Goal: Complete application form

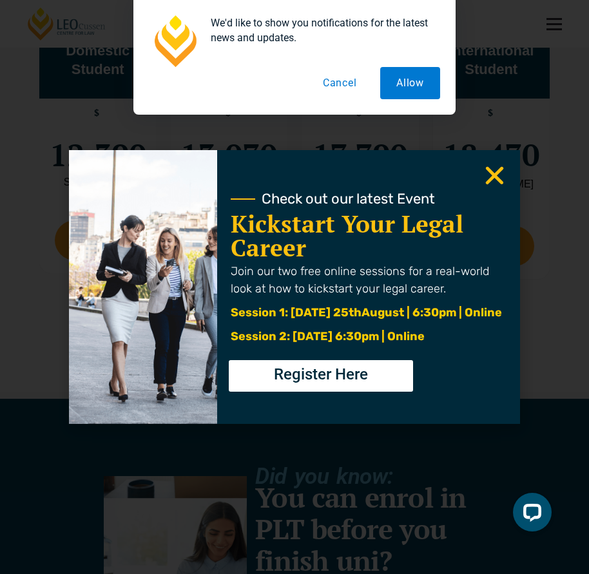
scroll to position [2835, 0]
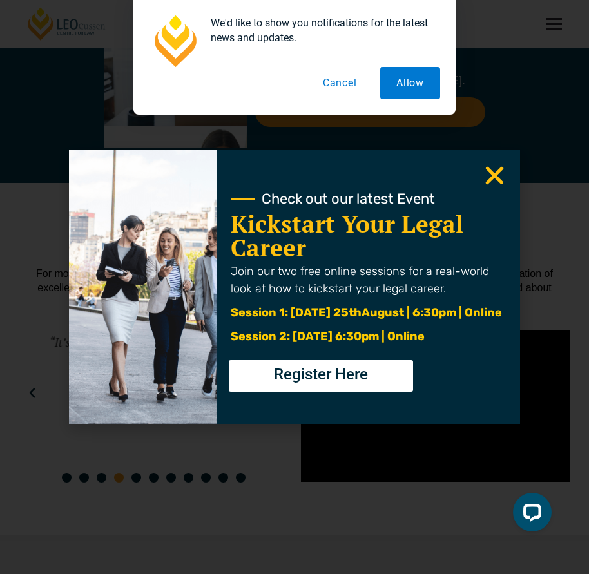
click at [491, 179] on use "Close" at bounding box center [495, 176] width 18 height 18
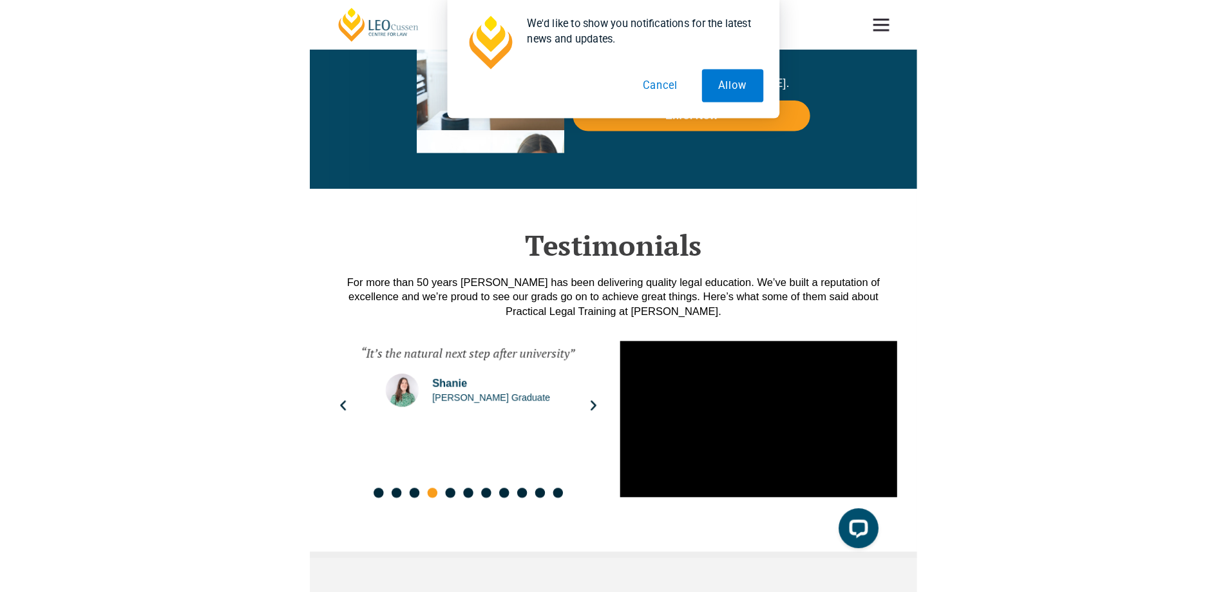
scroll to position [2905, 0]
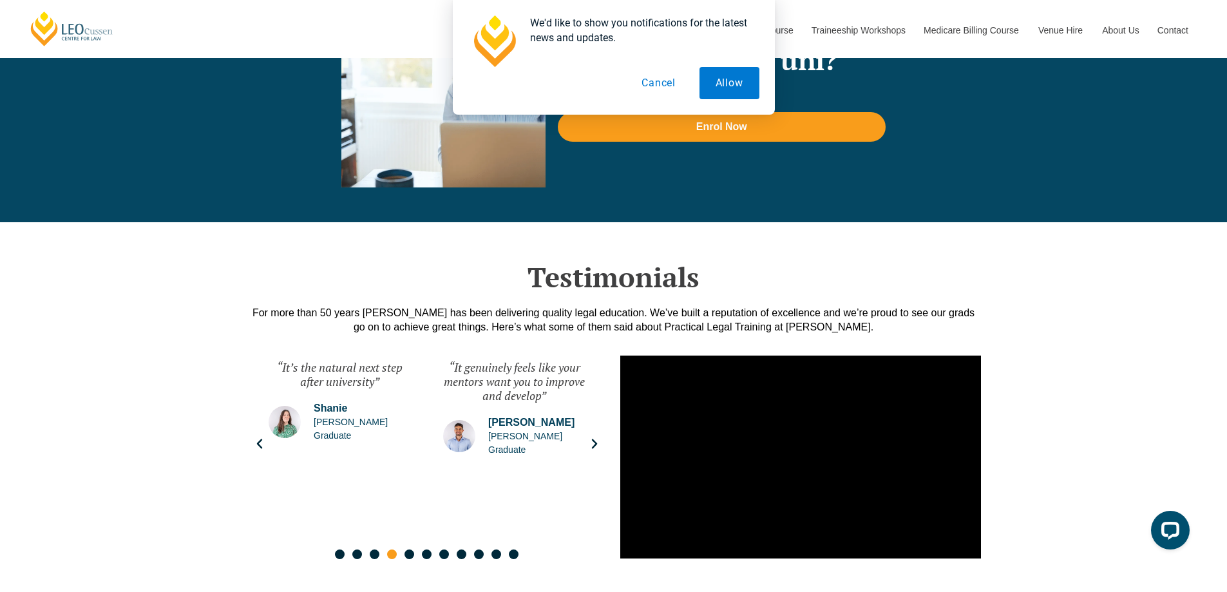
click at [588, 82] on button "Cancel" at bounding box center [659, 83] width 66 height 32
